Goal: Check status: Check status

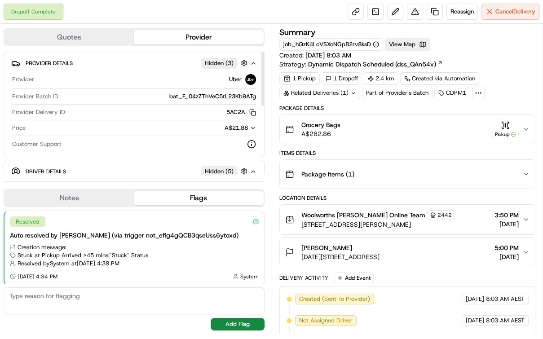
scroll to position [2, 0]
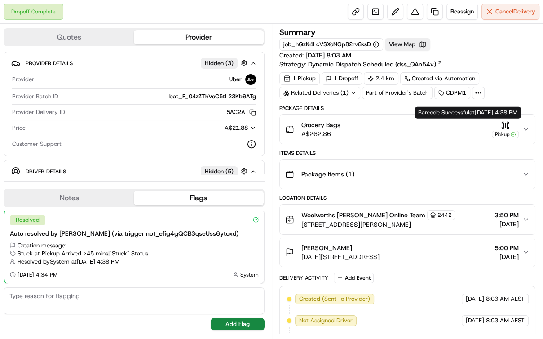
click at [507, 124] on icon "button" at bounding box center [507, 125] width 0 height 4
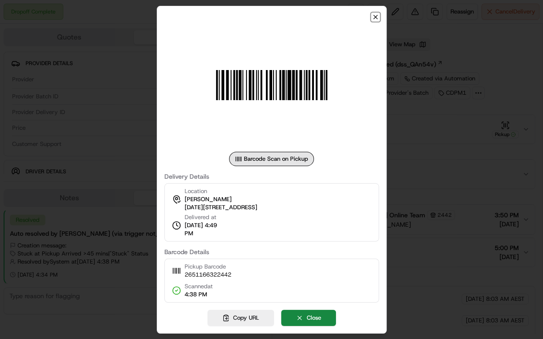
click at [375, 17] on icon "button" at bounding box center [375, 16] width 7 height 7
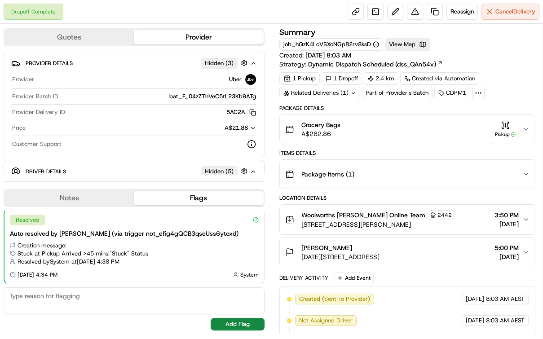
click at [344, 92] on div "Related Deliveries (1)" at bounding box center [319, 93] width 81 height 13
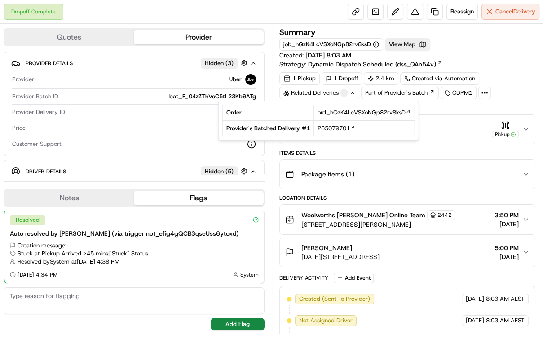
click at [396, 155] on div "Items Details" at bounding box center [407, 153] width 257 height 7
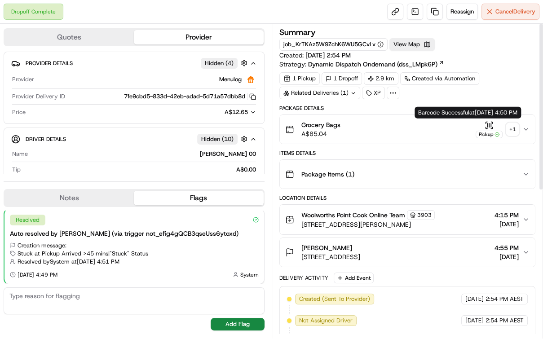
click at [491, 124] on icon "button" at bounding box center [489, 125] width 9 height 9
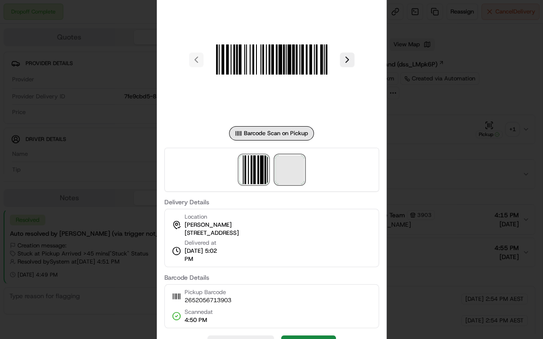
click at [301, 177] on span at bounding box center [289, 169] width 29 height 29
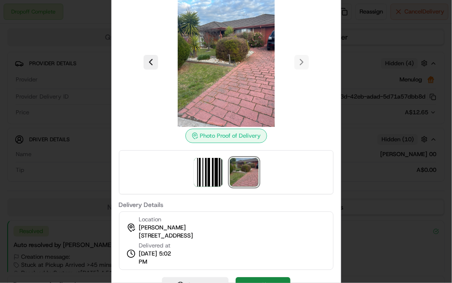
click at [187, 234] on span "6 Burswood Ct, Seabrook, VIC 3028, AU" at bounding box center [166, 235] width 54 height 8
copy div "6 Burswood Ct, Seabrook, VIC 3028, AU"
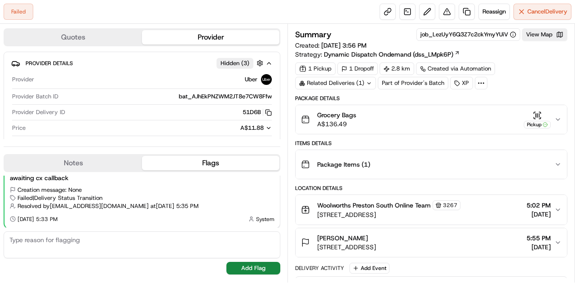
click at [344, 78] on div "Related Deliveries (1)" at bounding box center [335, 83] width 81 height 13
